Goal: Understand process/instructions

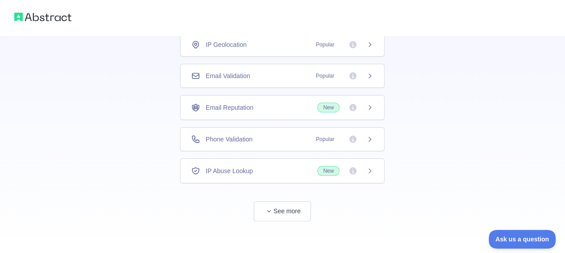
scroll to position [72, 0]
click at [286, 209] on button "See more" at bounding box center [282, 210] width 57 height 20
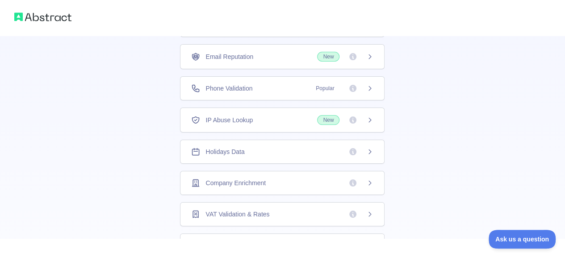
scroll to position [140, 0]
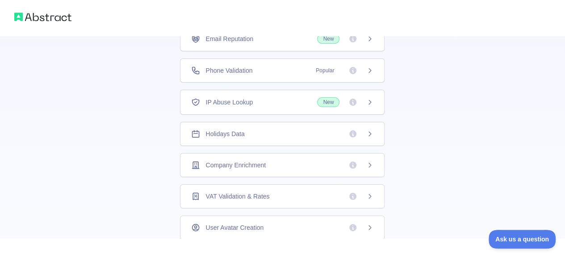
click at [283, 135] on div "Holidays Data" at bounding box center [282, 134] width 182 height 9
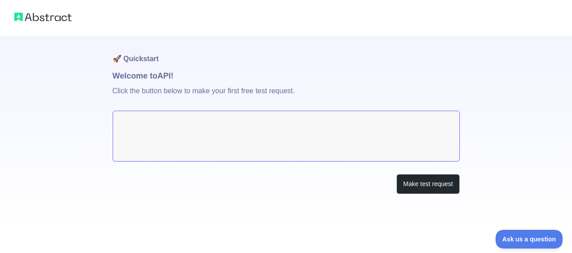
click at [228, 117] on textarea at bounding box center [286, 136] width 347 height 51
click at [197, 127] on textarea at bounding box center [286, 136] width 347 height 51
click at [419, 185] on button "Make test request" at bounding box center [427, 184] width 63 height 20
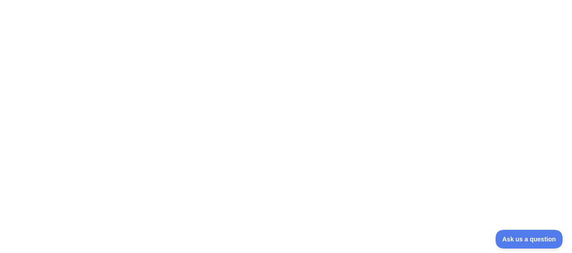
click at [123, 93] on div at bounding box center [286, 126] width 572 height 253
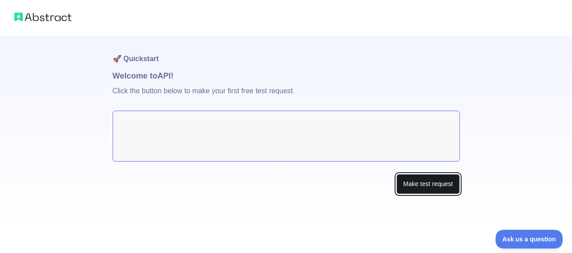
click at [429, 186] on button "Make test request" at bounding box center [427, 184] width 63 height 20
click at [164, 127] on textarea at bounding box center [286, 136] width 347 height 51
click at [361, 126] on textarea at bounding box center [286, 136] width 347 height 51
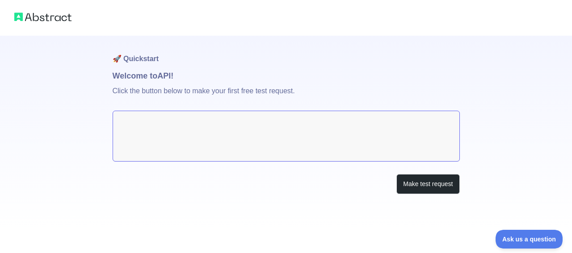
click at [361, 126] on textarea at bounding box center [286, 136] width 347 height 51
click at [437, 179] on button "Make test request" at bounding box center [427, 184] width 63 height 20
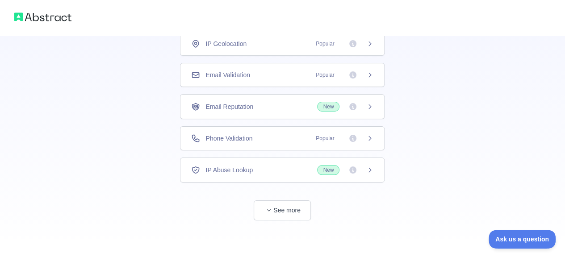
scroll to position [72, 0]
click at [299, 202] on button "See more" at bounding box center [282, 210] width 57 height 20
click at [368, 200] on icon at bounding box center [369, 201] width 7 height 7
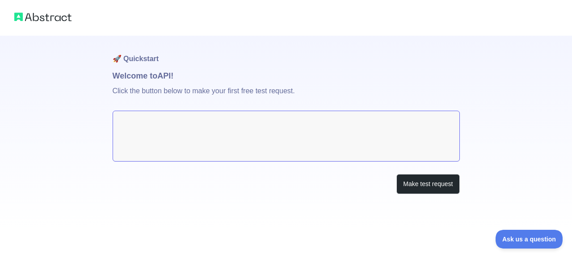
click at [286, 120] on textarea at bounding box center [286, 136] width 347 height 51
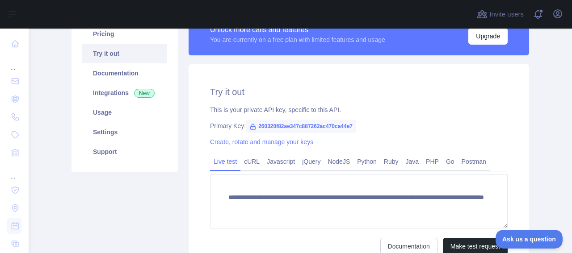
scroll to position [94, 0]
